Goal: Information Seeking & Learning: Learn about a topic

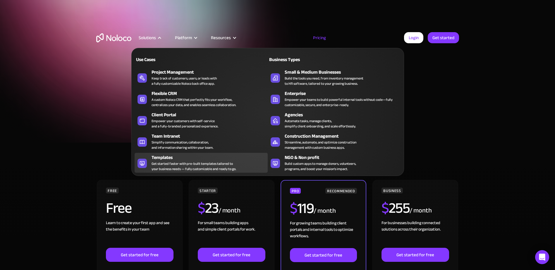
click at [176, 161] on div "Get started faster with pre-built templates tailored to your business needs — f…" at bounding box center [194, 166] width 85 height 11
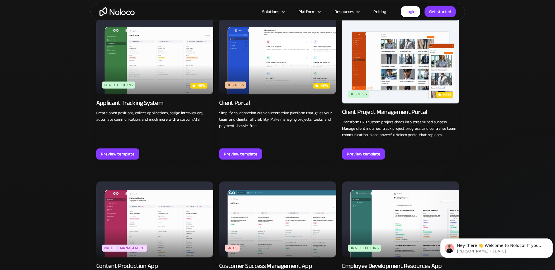
scroll to position [468, 0]
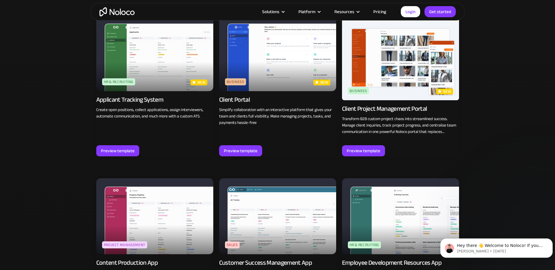
click at [173, 60] on img at bounding box center [154, 53] width 117 height 76
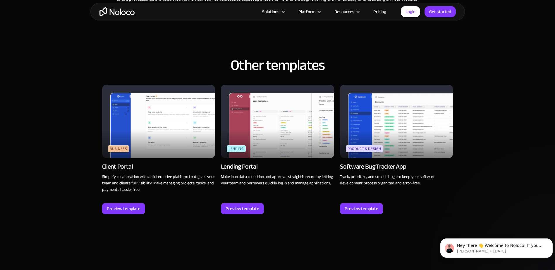
scroll to position [556, 0]
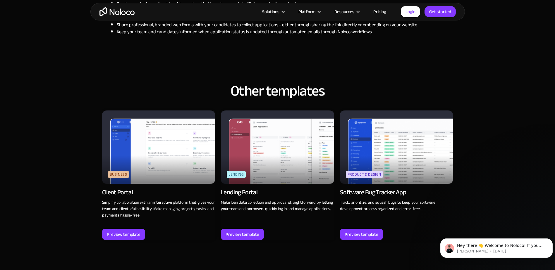
click at [290, 150] on img at bounding box center [277, 147] width 113 height 73
